Goal: Transaction & Acquisition: Purchase product/service

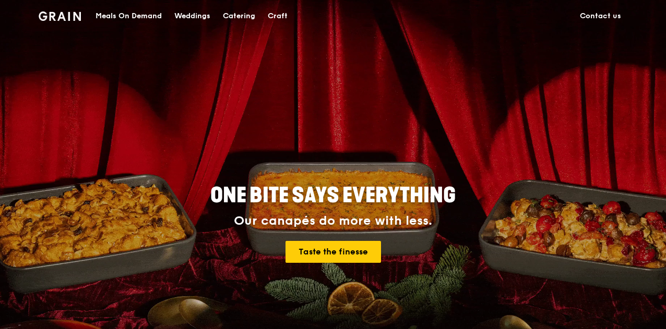
click at [251, 17] on div "Catering" at bounding box center [239, 16] width 32 height 31
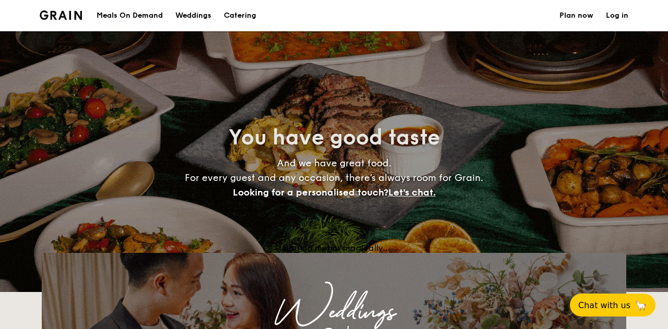
select select
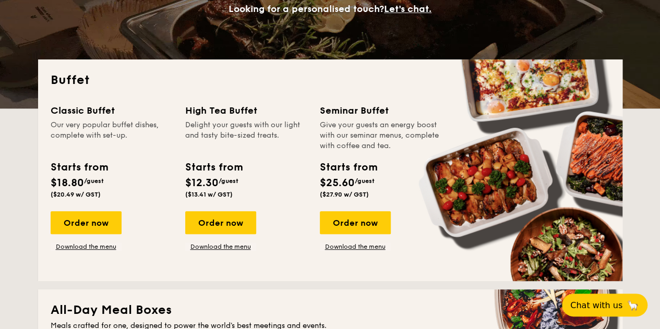
scroll to position [183, 0]
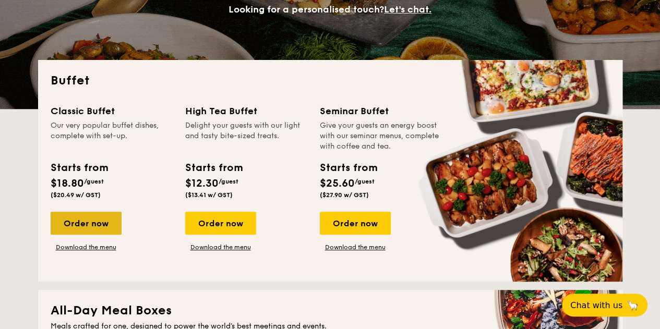
click at [83, 221] on div "Order now" at bounding box center [86, 223] width 71 height 23
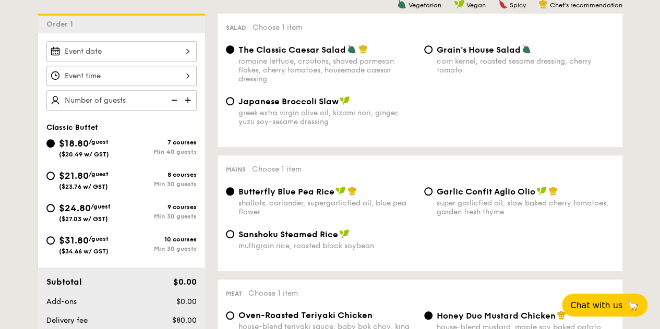
scroll to position [297, 0]
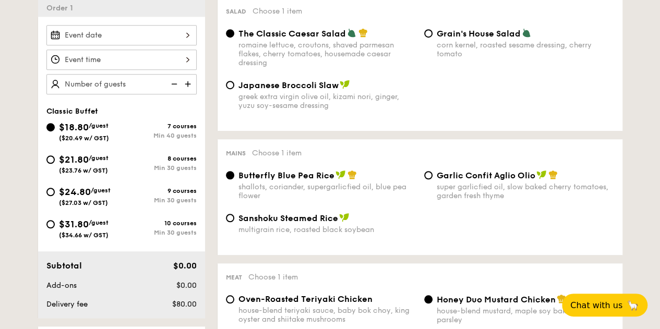
click at [106, 163] on div "$21.80 /guest ($23.76 w/ GST)" at bounding box center [84, 163] width 50 height 22
click at [55, 163] on input "$21.80 /guest ($23.76 w/ GST) 8 courses Min 30 guests" at bounding box center [50, 159] width 8 height 8
radio input "true"
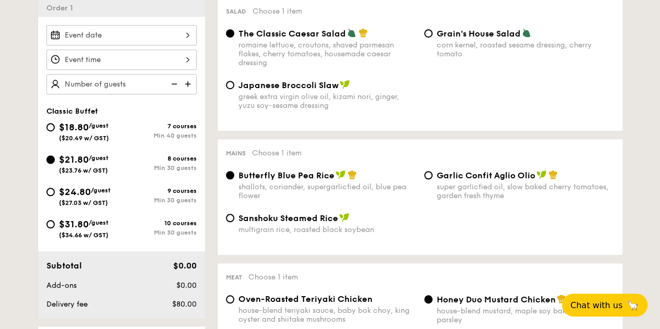
radio input "true"
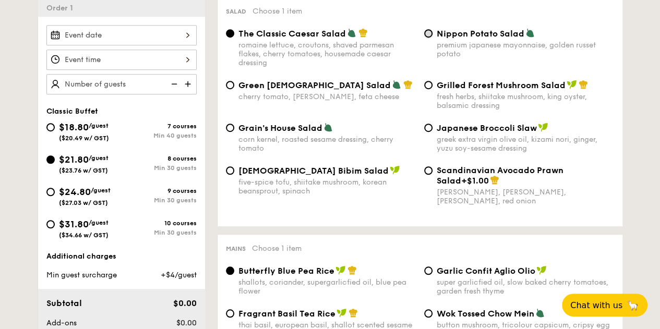
click at [430, 34] on input "Nippon Potato Salad premium japanese mayonnaise, golden russet potato" at bounding box center [428, 33] width 8 height 8
radio input "true"
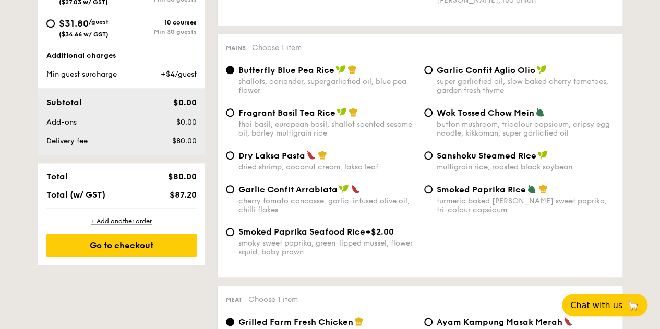
scroll to position [498, 0]
click at [425, 193] on input "Smoked Paprika Rice turmeric baked rice, smokey sweet paprika, tri-colour capsi…" at bounding box center [428, 189] width 8 height 8
radio input "true"
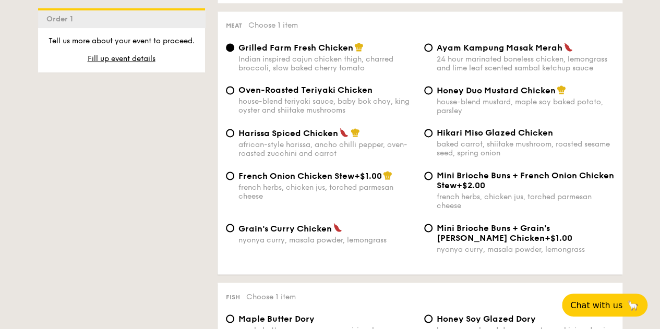
scroll to position [775, 0]
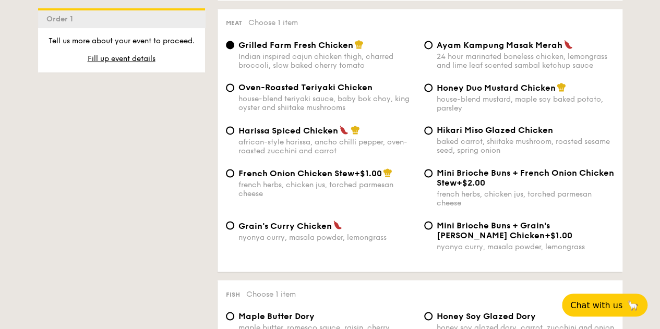
click at [422, 91] on div "Honey Duo Mustard Chicken house-blend mustard, maple soy baked potato, parsley" at bounding box center [519, 97] width 198 height 30
click at [430, 91] on input "Honey Duo Mustard Chicken house-blend mustard, maple soy baked potato, parsley" at bounding box center [428, 87] width 8 height 8
radio input "true"
